Goal: Task Accomplishment & Management: Complete application form

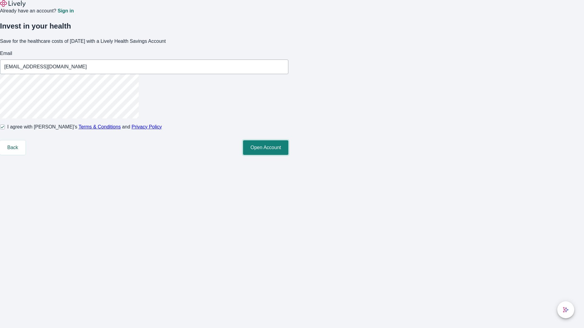
click at [288, 155] on button "Open Account" at bounding box center [265, 147] width 45 height 15
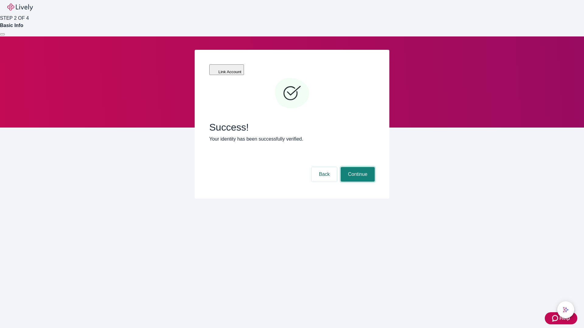
click at [357, 167] on button "Continue" at bounding box center [357, 174] width 34 height 15
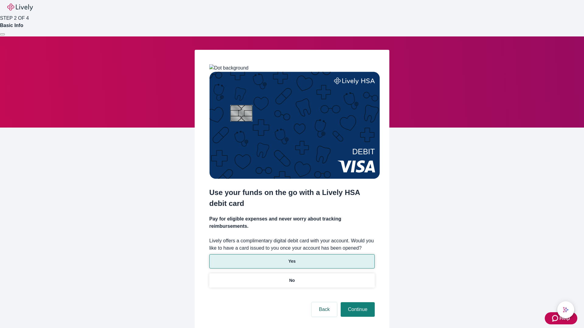
click at [292, 258] on p "Yes" at bounding box center [291, 261] width 7 height 6
click at [357, 302] on button "Continue" at bounding box center [357, 309] width 34 height 15
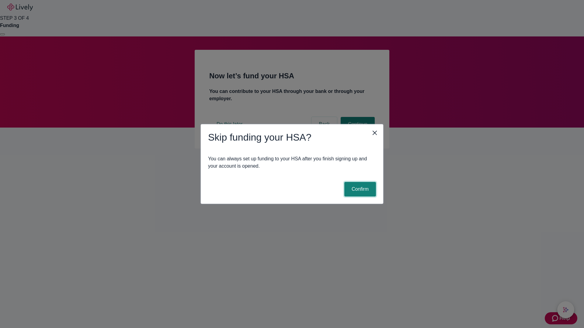
click at [359, 189] on button "Confirm" at bounding box center [360, 189] width 32 height 15
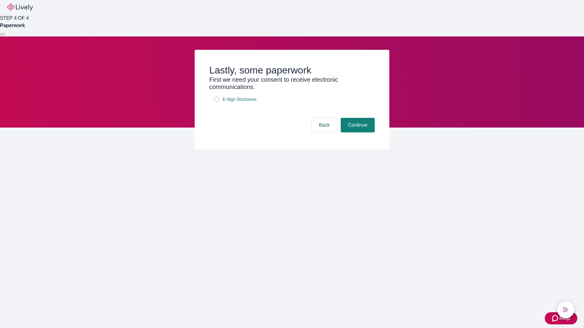
click at [216, 102] on input "E-Sign Disclosure" at bounding box center [216, 99] width 5 height 5
checkbox input "true"
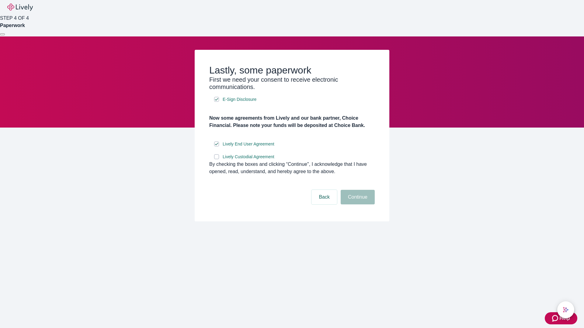
click at [216, 159] on input "Lively Custodial Agreement" at bounding box center [216, 156] width 5 height 5
checkbox input "true"
click at [357, 205] on button "Continue" at bounding box center [357, 197] width 34 height 15
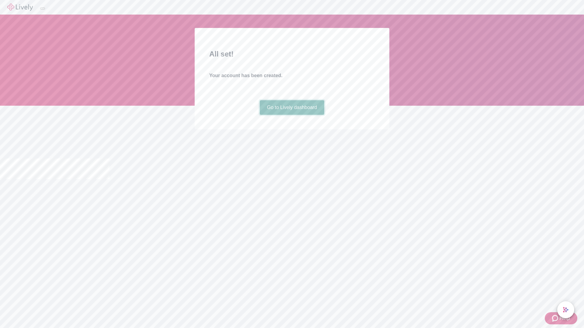
click at [292, 115] on link "Go to Lively dashboard" at bounding box center [292, 107] width 65 height 15
